Goal: Task Accomplishment & Management: Manage account settings

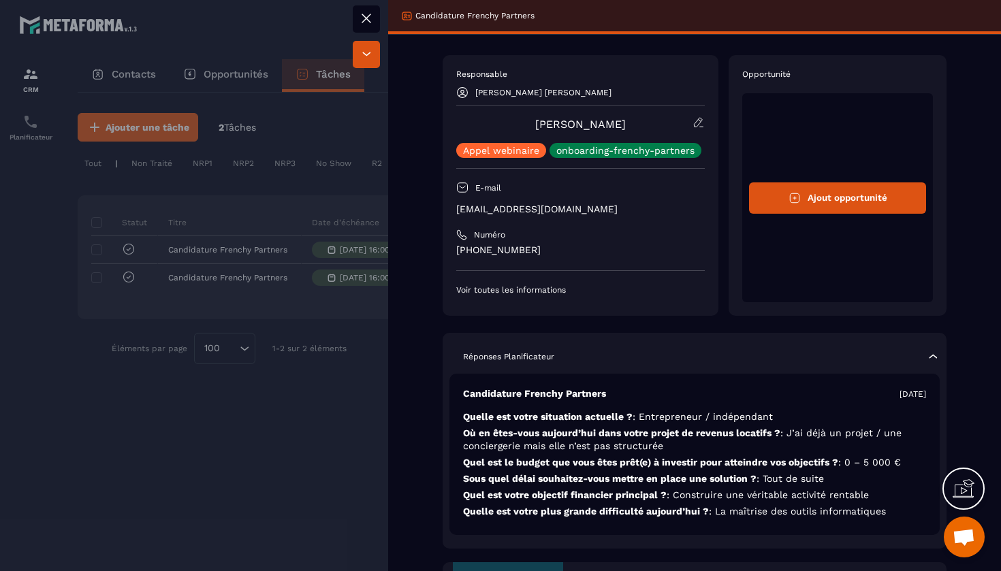
scroll to position [0, 347]
click at [373, 20] on icon at bounding box center [366, 18] width 16 height 16
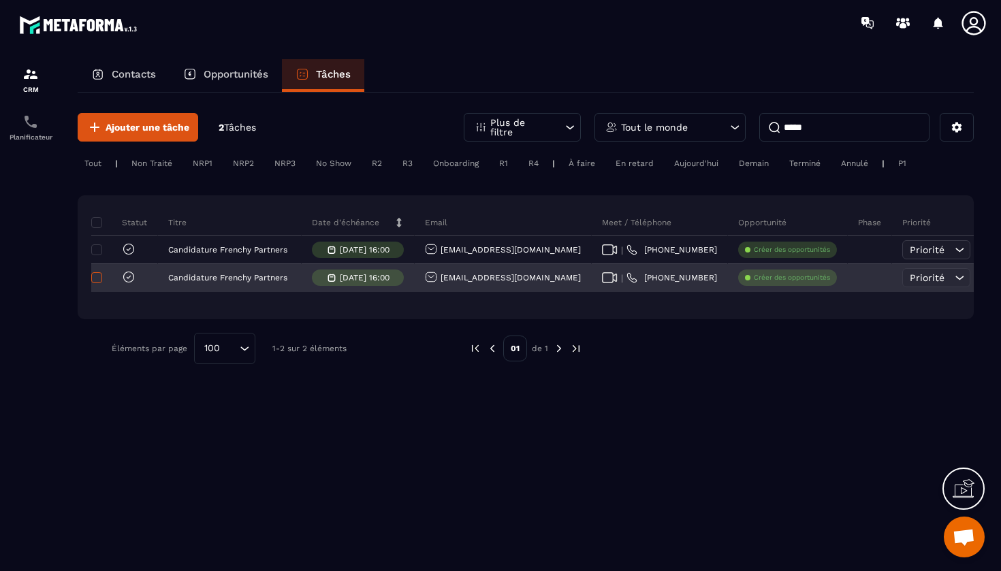
click at [101, 280] on span at bounding box center [96, 277] width 11 height 11
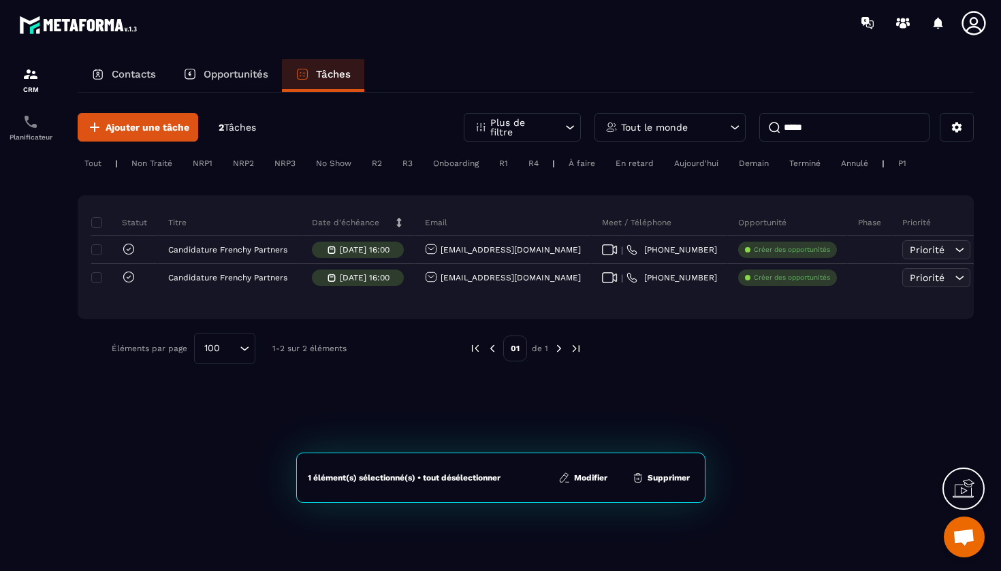
click at [675, 479] on button "Supprimer" at bounding box center [661, 478] width 66 height 14
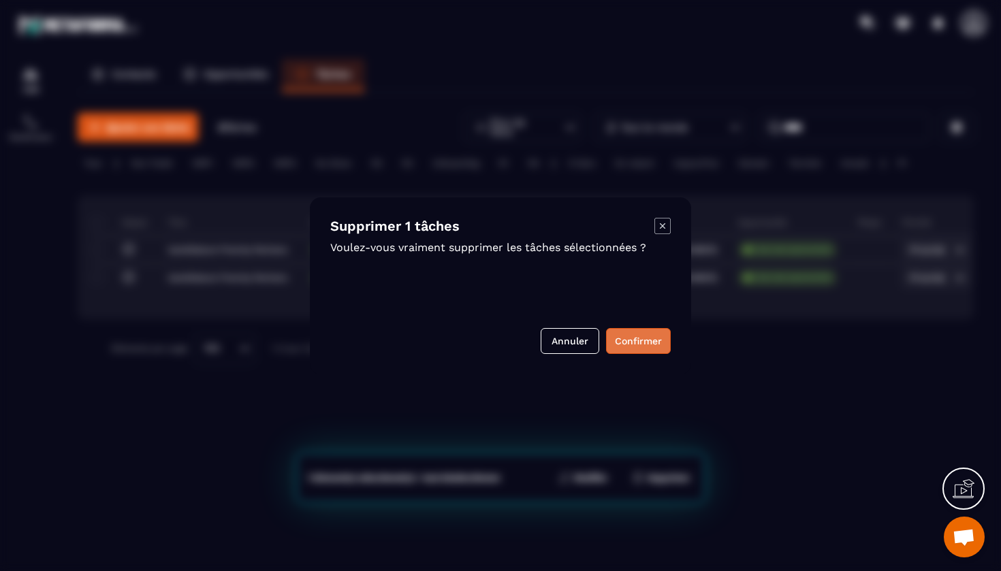
click at [629, 349] on button "Confirmer" at bounding box center [638, 341] width 65 height 26
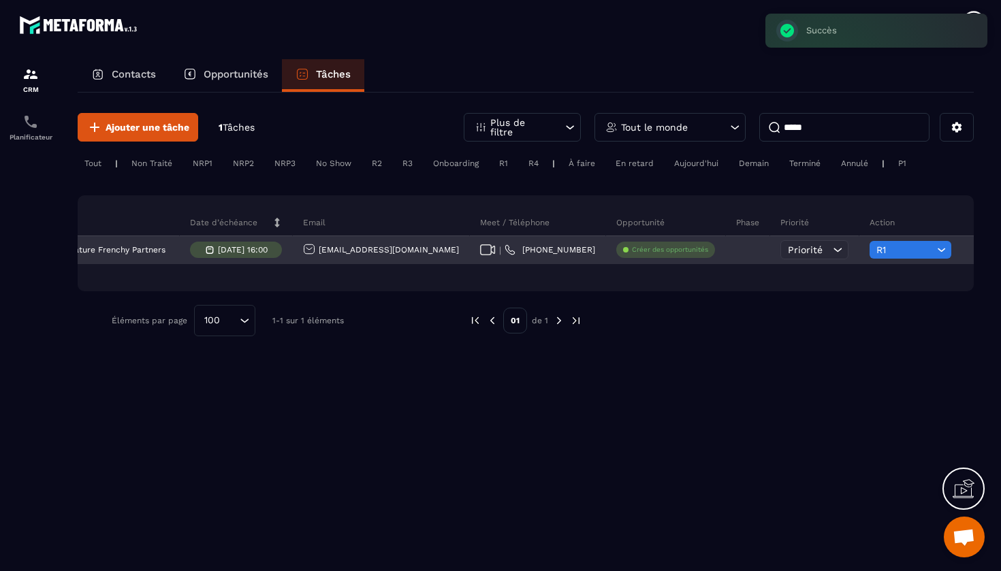
scroll to position [0, 124]
click at [786, 252] on span "Priorité" at bounding box center [803, 249] width 35 height 11
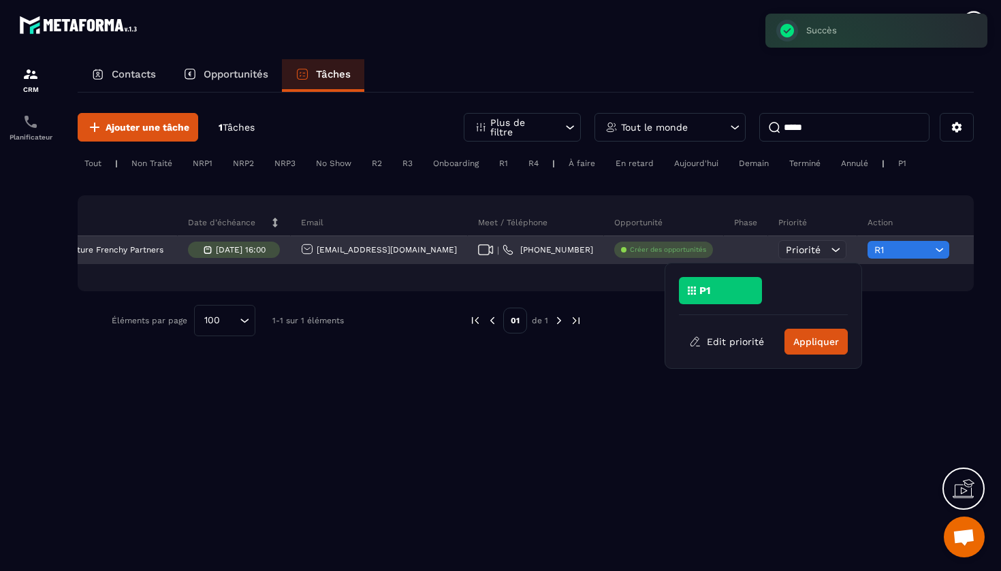
click at [786, 252] on span "Priorité" at bounding box center [803, 249] width 35 height 11
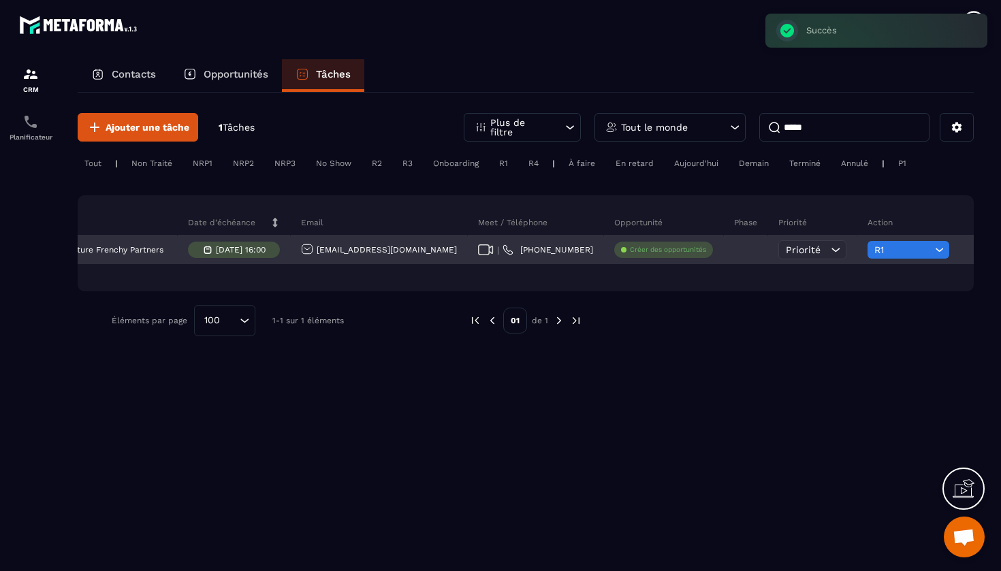
click at [724, 253] on div at bounding box center [746, 250] width 44 height 27
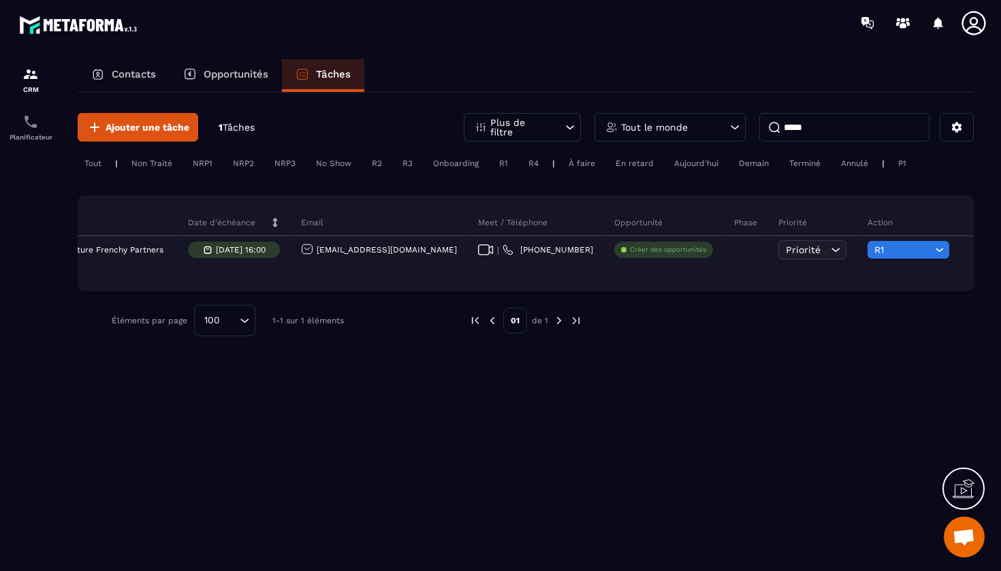
click at [816, 125] on input "*****" at bounding box center [844, 127] width 170 height 29
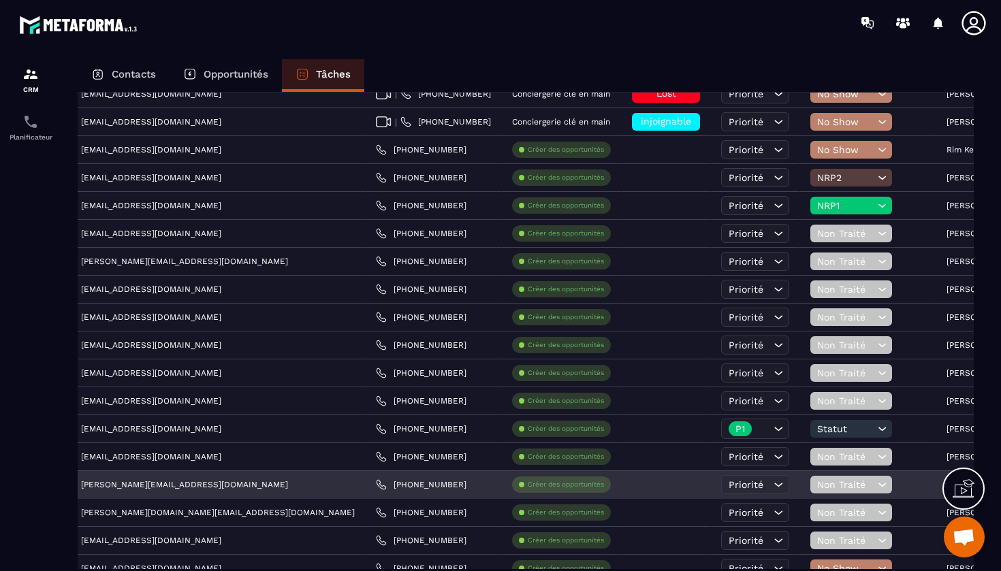
scroll to position [0, 361]
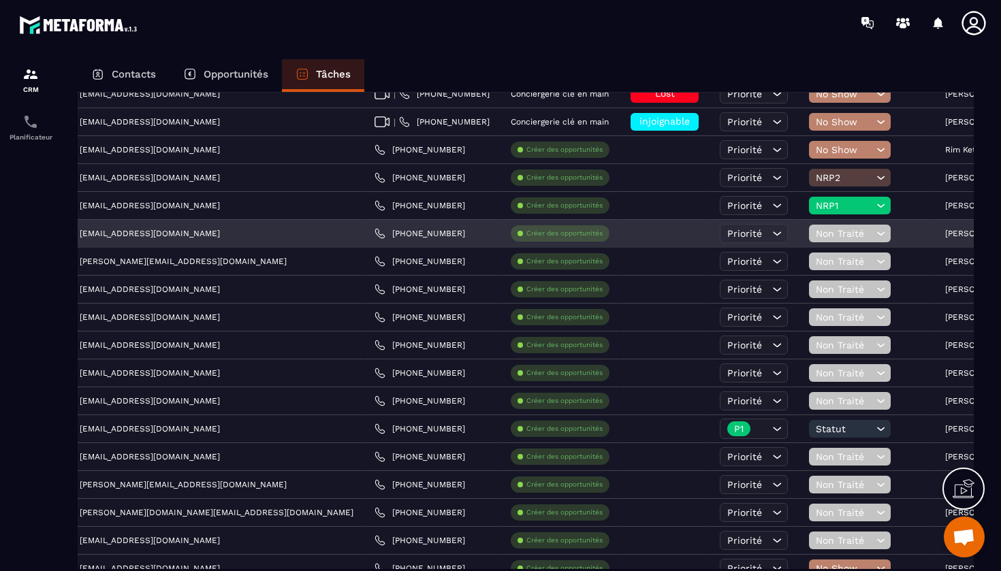
type input "****"
click at [945, 236] on p "beatrice hermenier" at bounding box center [978, 234] width 67 height 10
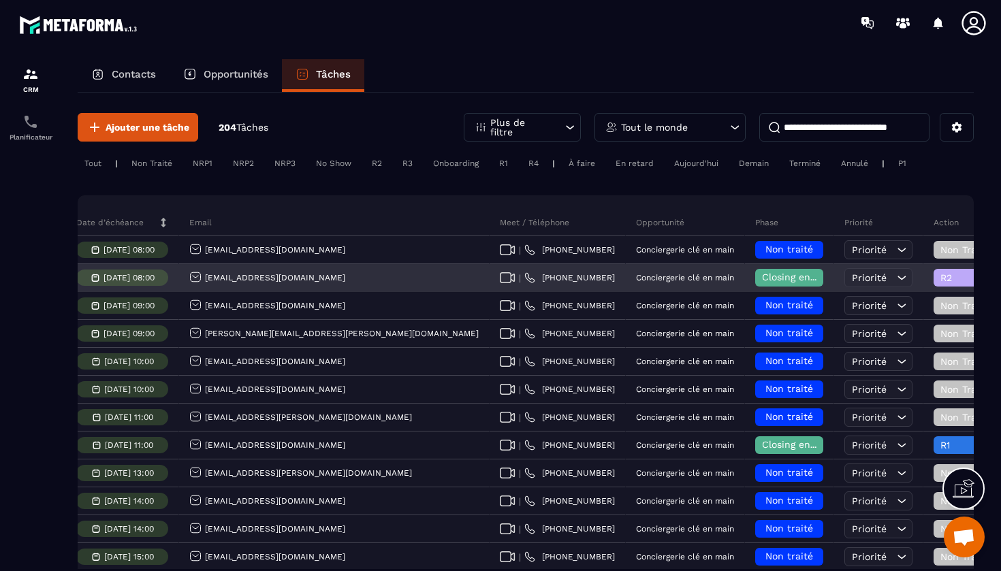
scroll to position [0, 453]
